Goal: Task Accomplishment & Management: Manage account settings

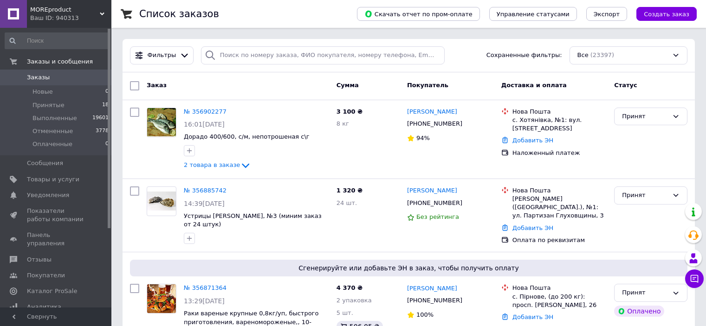
click at [101, 11] on div "MOREproduct Ваш ID: 940313" at bounding box center [69, 14] width 85 height 28
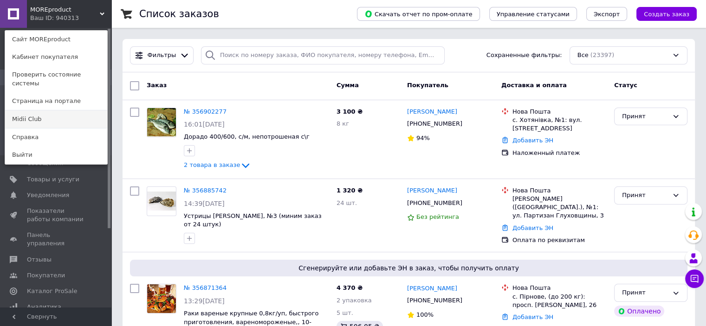
click at [91, 111] on link "Midii Club" at bounding box center [56, 120] width 102 height 18
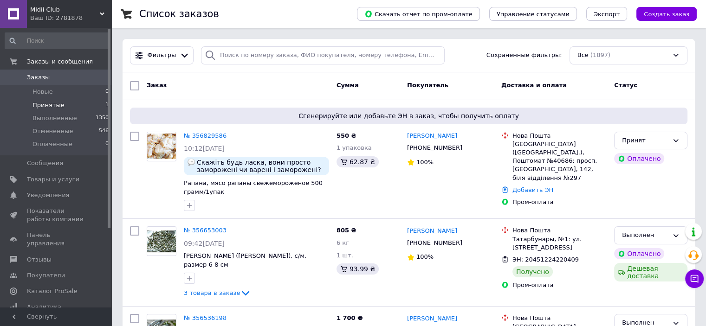
click at [85, 104] on li "Принятые 1" at bounding box center [57, 105] width 114 height 13
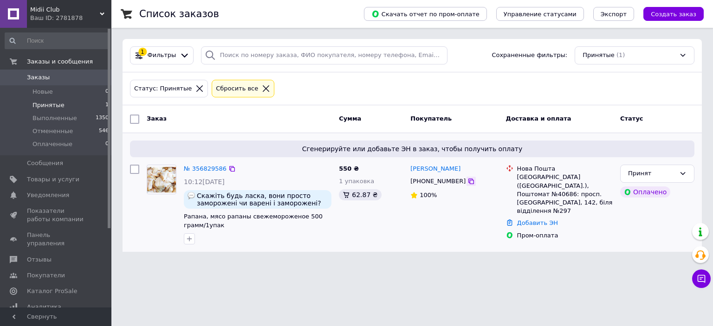
click at [468, 183] on icon at bounding box center [471, 181] width 7 height 7
click at [521, 220] on link "Добавить ЭН" at bounding box center [537, 223] width 41 height 7
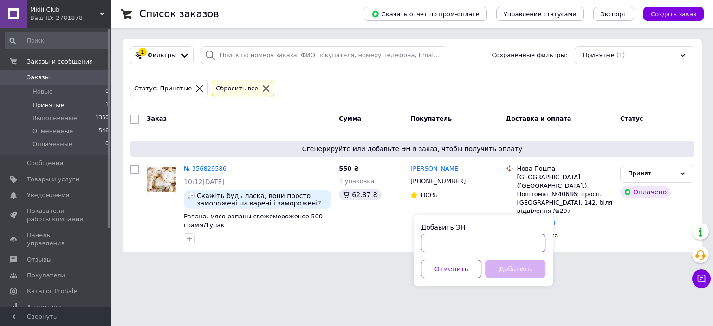
click at [474, 243] on input "Добавить ЭН" at bounding box center [483, 243] width 124 height 19
paste input "20451224860281"
type input "20451224860281"
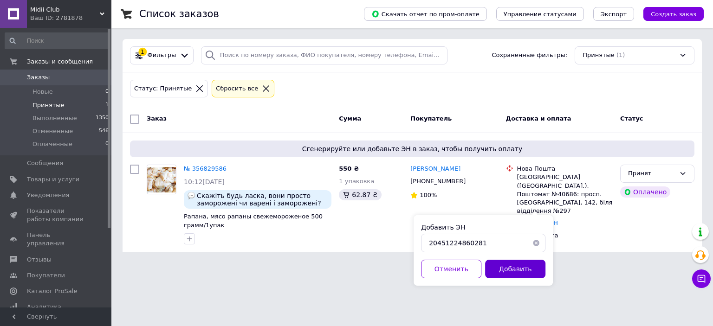
click at [509, 270] on button "Добавить" at bounding box center [515, 269] width 60 height 19
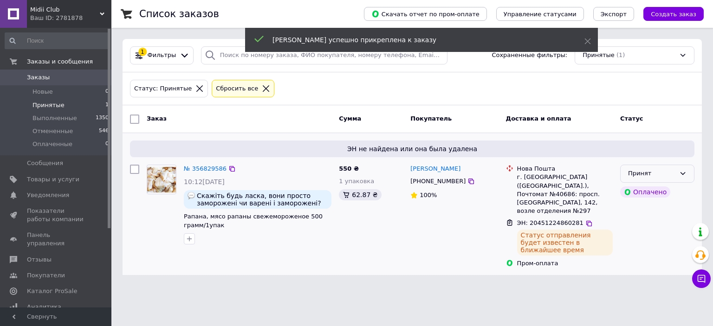
click at [670, 172] on div "Принят" at bounding box center [651, 174] width 47 height 10
click at [659, 188] on li "Выполнен" at bounding box center [657, 193] width 73 height 17
click at [104, 11] on div "Midii Club Ваш ID: 2781878" at bounding box center [69, 14] width 85 height 28
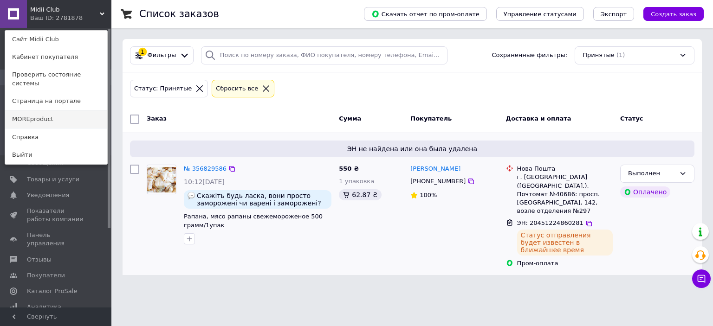
click at [87, 111] on link "MOREproduct" at bounding box center [56, 120] width 102 height 18
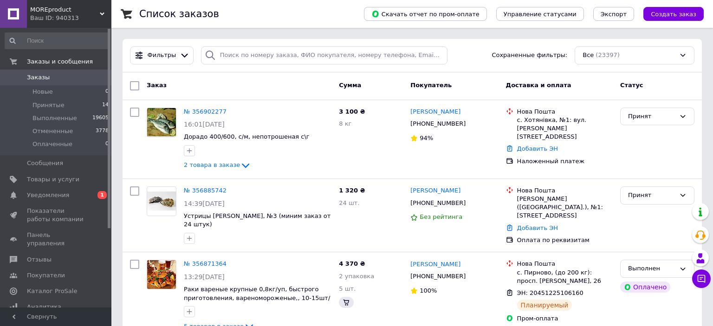
click at [80, 189] on link "Уведомления 0 1" at bounding box center [57, 196] width 114 height 16
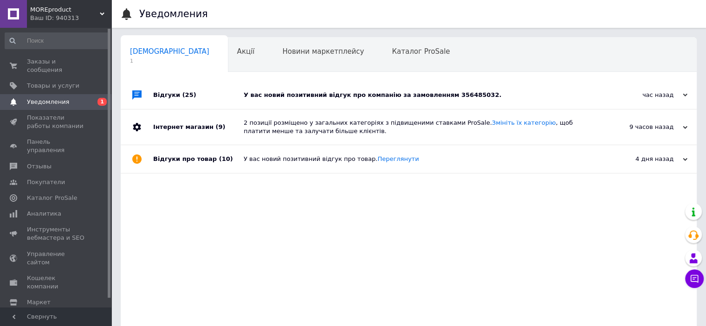
click at [322, 91] on div "У вас новий позитивний відгук про компанію за замовленням 356485032." at bounding box center [419, 95] width 351 height 8
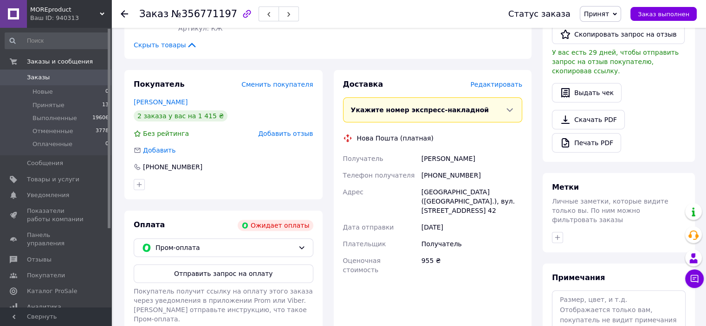
scroll to position [279, 0]
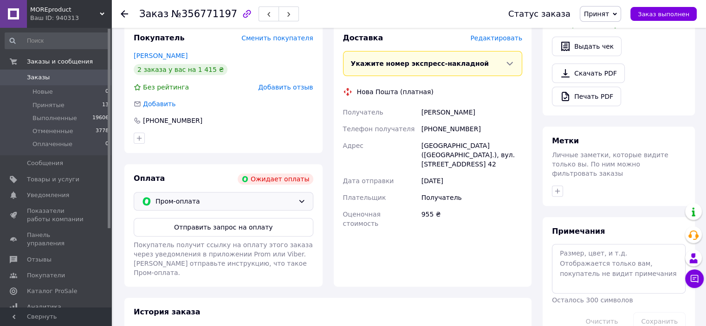
click at [210, 196] on span "Пром-оплата" at bounding box center [225, 201] width 139 height 10
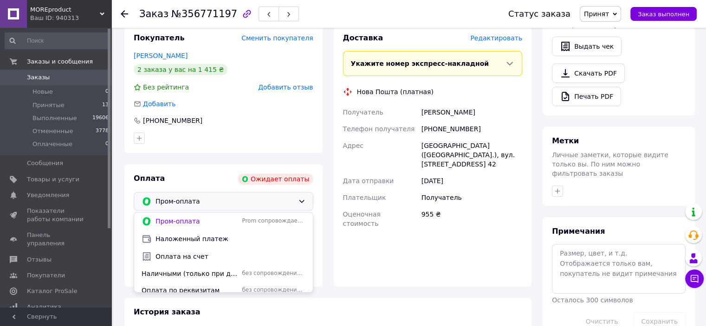
click at [197, 284] on div "Пром-оплата Prom сопровождает покупку Наложенный платеж Оплата на счет Наличным…" at bounding box center [224, 252] width 180 height 81
click at [197, 286] on span "Оплата по реквизитам" at bounding box center [190, 290] width 97 height 9
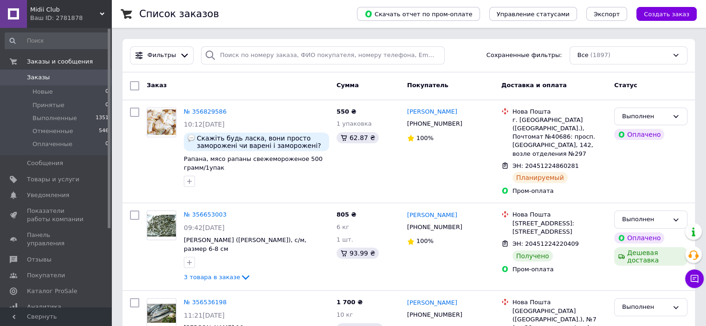
click at [98, 10] on span "Midii Club" at bounding box center [65, 10] width 70 height 8
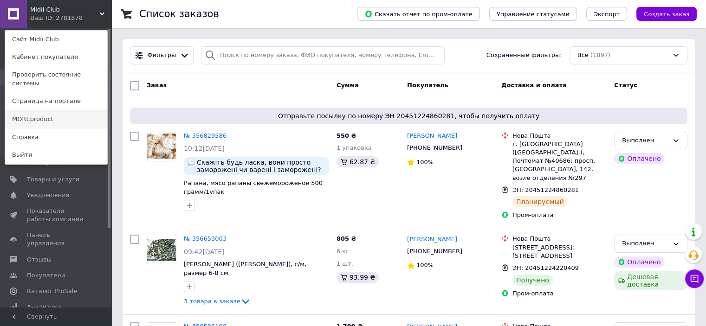
click at [83, 111] on link "MOREproduct" at bounding box center [56, 120] width 102 height 18
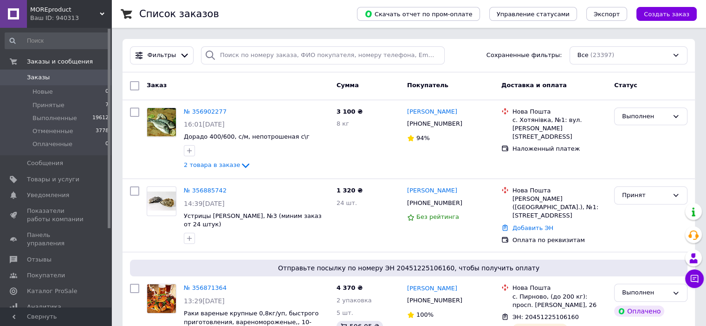
click at [104, 13] on use at bounding box center [102, 14] width 5 height 3
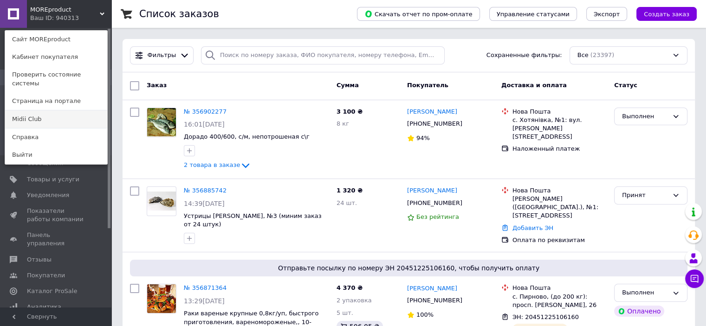
click at [99, 116] on link "Midii Club" at bounding box center [56, 120] width 102 height 18
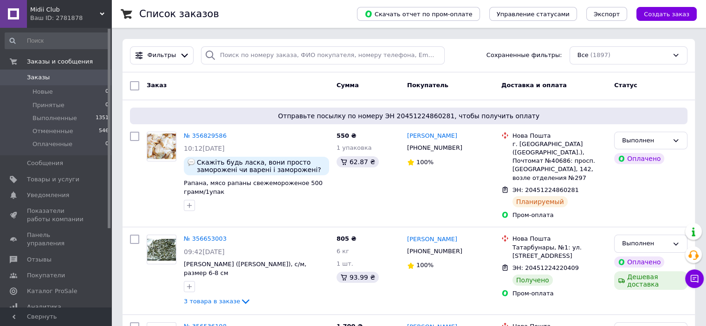
click at [102, 12] on icon at bounding box center [102, 14] width 5 height 5
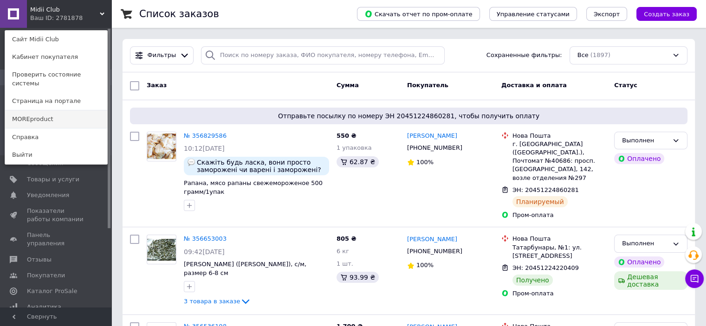
click at [82, 114] on link "MOREproduct" at bounding box center [56, 120] width 102 height 18
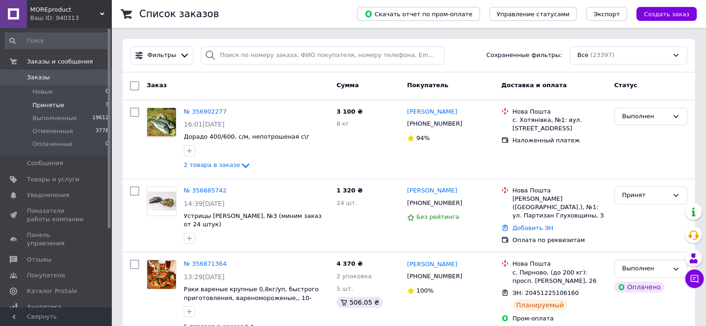
click at [85, 104] on li "Принятые 7" at bounding box center [57, 105] width 114 height 13
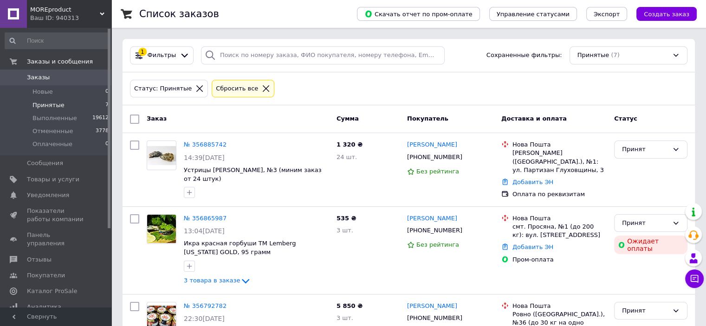
click at [59, 79] on span "Заказы" at bounding box center [56, 77] width 59 height 8
